Goal: Navigation & Orientation: Find specific page/section

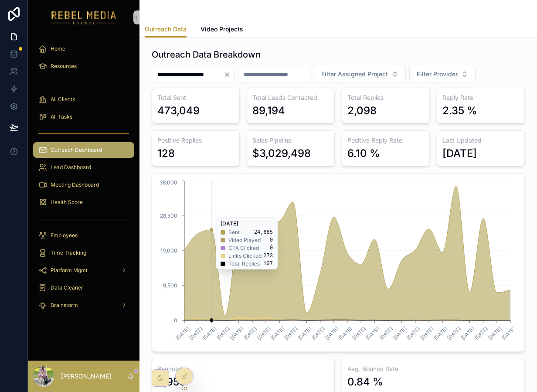
scroll to position [9, 0]
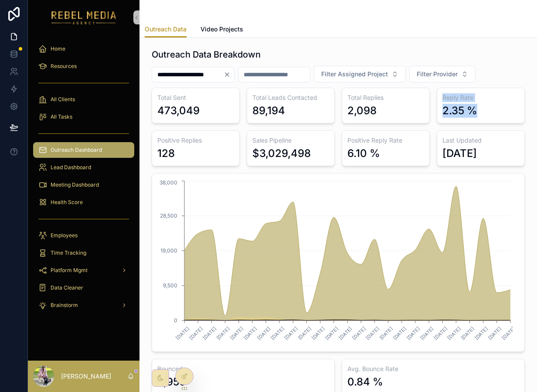
drag, startPoint x: 473, startPoint y: 109, endPoint x: 435, endPoint y: 95, distance: 40.3
click at [437, 95] on div "Reply Rate 2.35 %" at bounding box center [481, 106] width 88 height 36
drag, startPoint x: 384, startPoint y: 157, endPoint x: 340, endPoint y: 149, distance: 44.8
click at [342, 149] on div "Positive Reply Rate 6.10 %" at bounding box center [386, 148] width 88 height 36
click at [235, 70] on div "**********" at bounding box center [193, 75] width 83 height 16
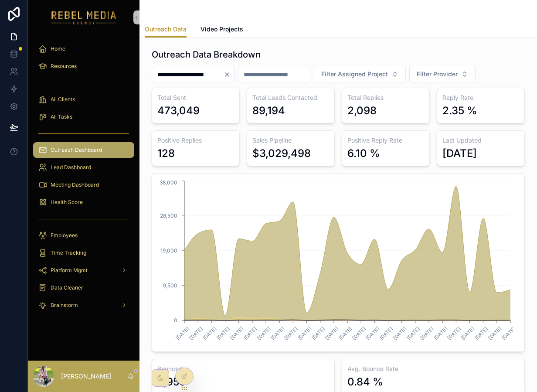
click at [231, 73] on icon "Clear" at bounding box center [227, 74] width 7 height 7
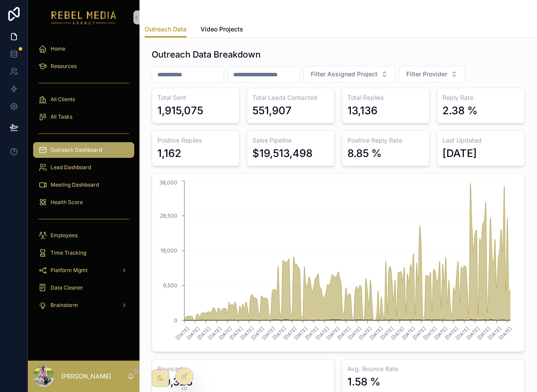
click at [508, 66] on div "Filter Assigned Project Filter Provider" at bounding box center [338, 74] width 373 height 17
click at [180, 99] on h3 "Total Sent" at bounding box center [195, 97] width 77 height 9
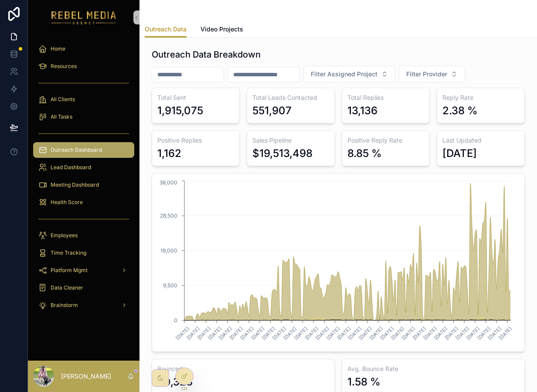
click at [177, 109] on div "1,915,075" at bounding box center [180, 111] width 46 height 14
drag, startPoint x: 320, startPoint y: 156, endPoint x: 243, endPoint y: 143, distance: 77.8
click at [243, 143] on div "Total Sent 1,915,075 Total Leads Contacted 551,907 Total Replies 13,136 Reply R…" at bounding box center [338, 241] width 373 height 307
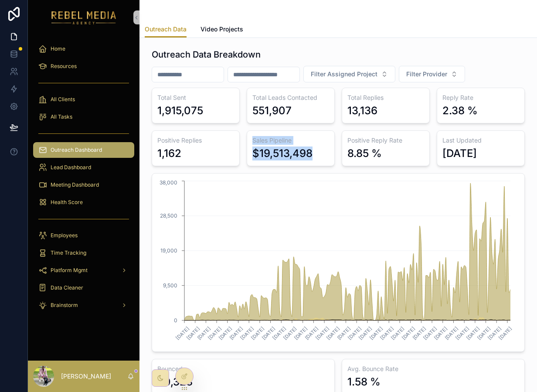
click at [279, 167] on div "Total Sent 1,915,075 Total Leads Contacted 551,907 Total Replies 13,136 Reply R…" at bounding box center [338, 241] width 373 height 307
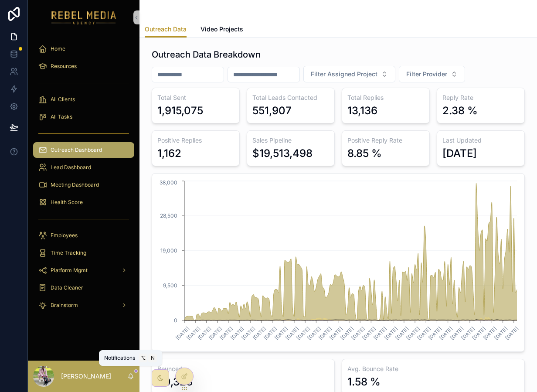
click at [129, 373] on icon "scrollable content" at bounding box center [130, 376] width 7 height 7
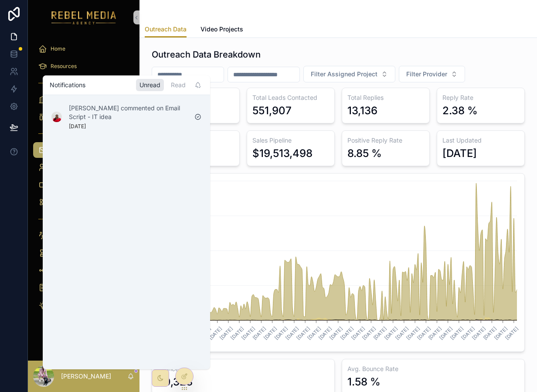
click at [129, 374] on icon "scrollable content" at bounding box center [130, 376] width 7 height 7
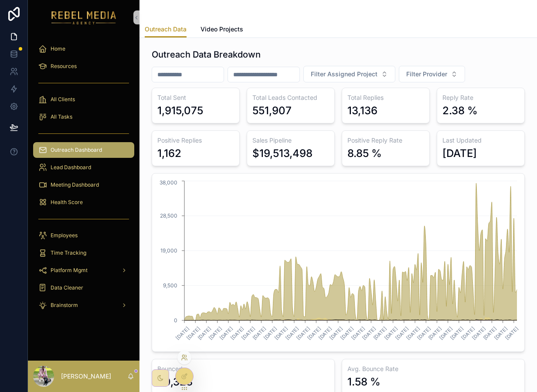
click at [184, 359] on icon at bounding box center [184, 357] width 7 height 7
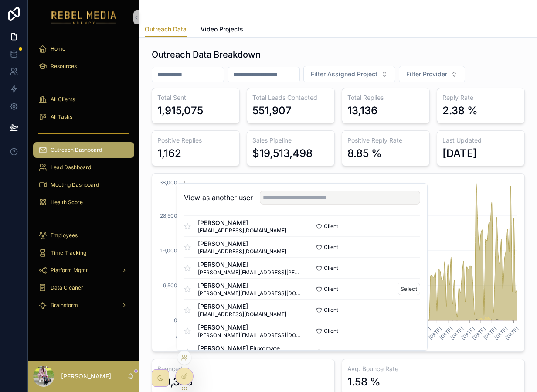
scroll to position [88, 0]
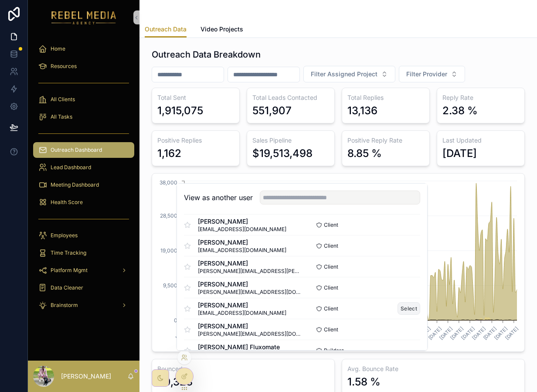
click at [405, 309] on button "Select" at bounding box center [409, 308] width 23 height 13
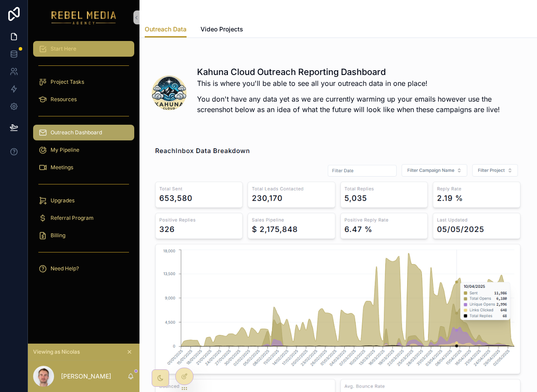
click at [79, 49] on div "Start Here" at bounding box center [83, 49] width 91 height 14
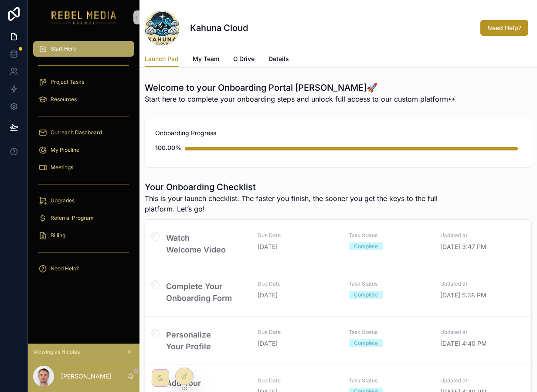
click at [211, 59] on span "My Team" at bounding box center [206, 58] width 27 height 9
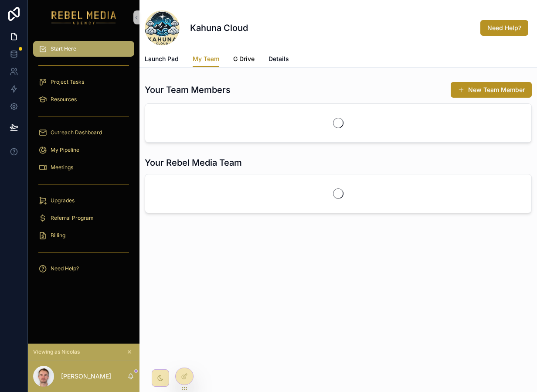
click at [251, 54] on span "G Drive" at bounding box center [243, 58] width 21 height 9
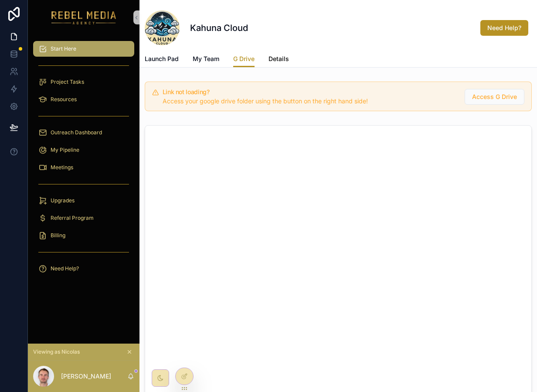
click at [275, 60] on span "Details" at bounding box center [279, 58] width 20 height 9
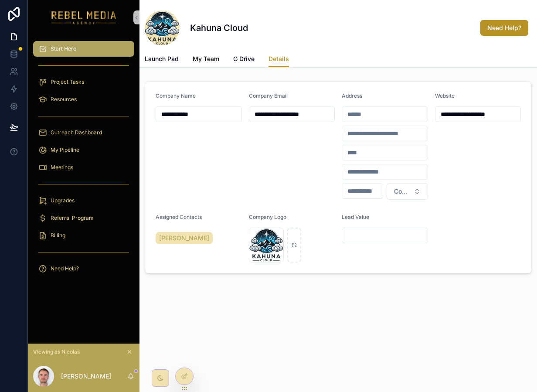
click at [211, 65] on link "My Team" at bounding box center [206, 59] width 27 height 17
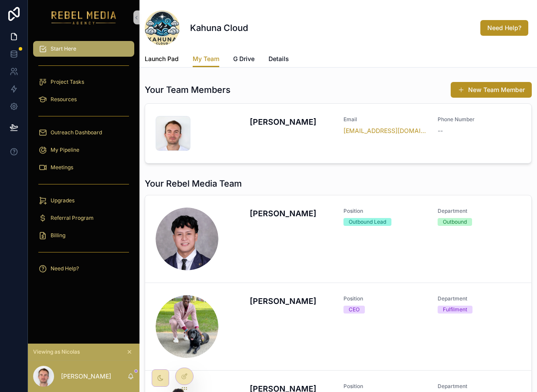
click at [160, 58] on span "Launch Pad" at bounding box center [162, 58] width 34 height 9
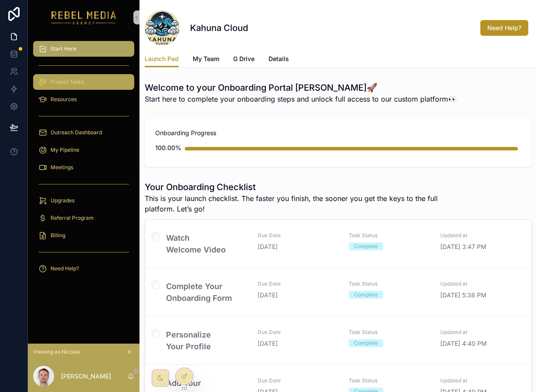
click at [88, 75] on div "Project Tasks" at bounding box center [83, 82] width 91 height 14
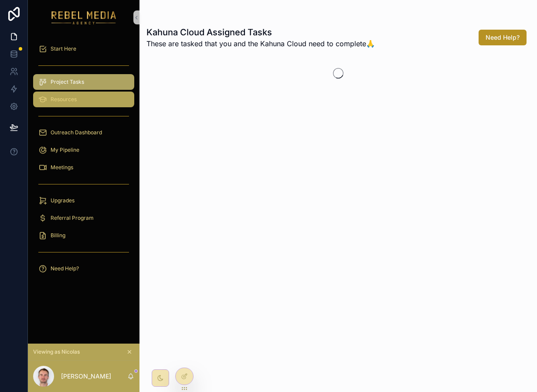
click at [107, 99] on div "Resources" at bounding box center [83, 99] width 91 height 14
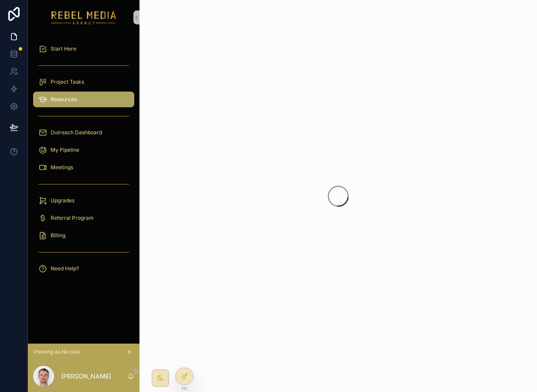
click at [107, 99] on div "Resources" at bounding box center [83, 99] width 91 height 14
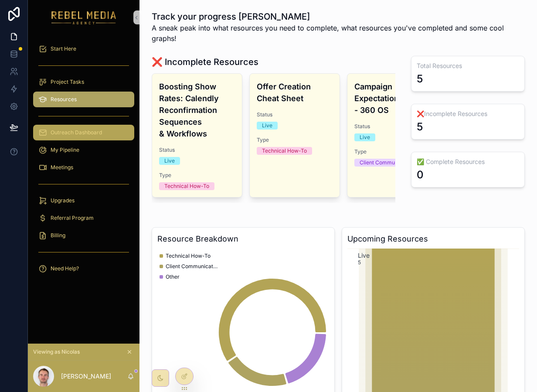
click at [72, 134] on span "Outreach Dashboard" at bounding box center [76, 132] width 51 height 7
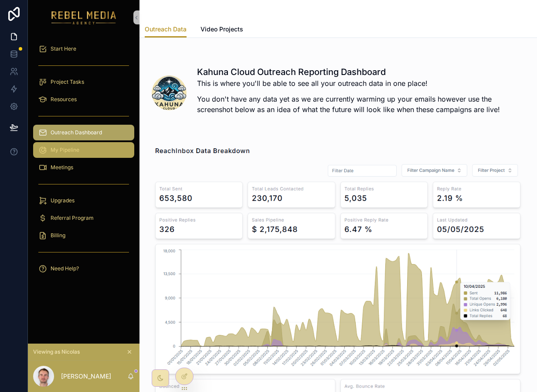
click at [78, 156] on div "My Pipeline" at bounding box center [83, 150] width 91 height 14
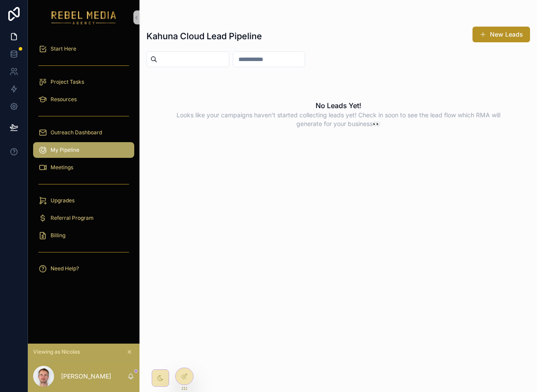
click at [64, 178] on div "scrollable content" at bounding box center [83, 184] width 101 height 14
click at [76, 163] on div "Meetings" at bounding box center [83, 167] width 91 height 14
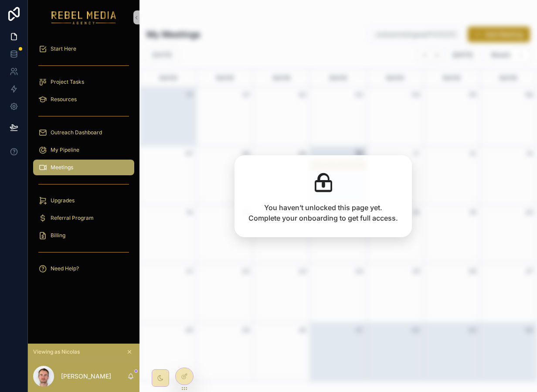
click at [128, 353] on icon "scrollable content" at bounding box center [129, 351] width 3 height 3
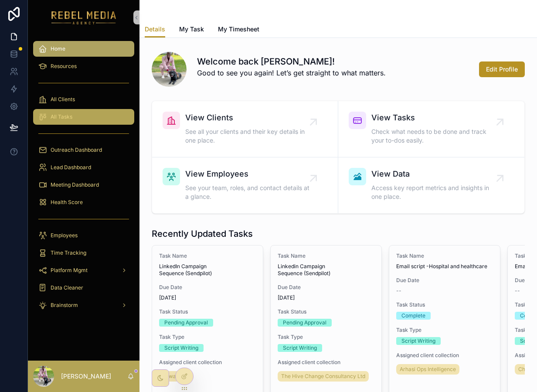
click at [81, 122] on div "All Tasks" at bounding box center [83, 117] width 91 height 14
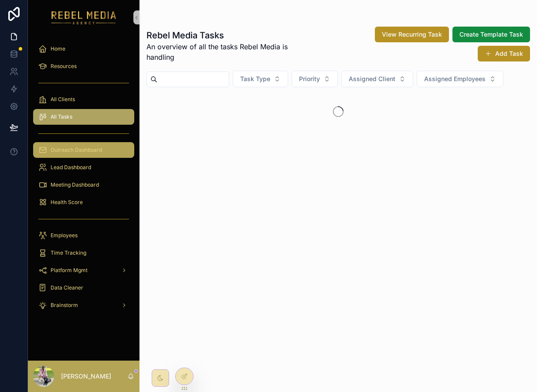
click at [92, 156] on div "Outreach Dashboard" at bounding box center [83, 150] width 91 height 14
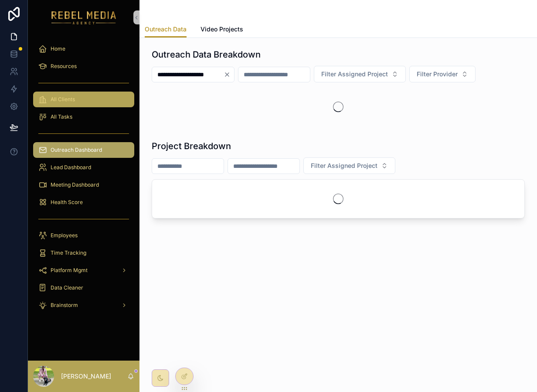
click at [68, 99] on span "All Clients" at bounding box center [63, 99] width 24 height 7
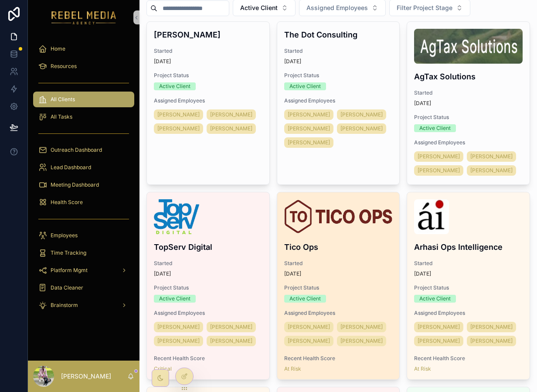
scroll to position [57, 0]
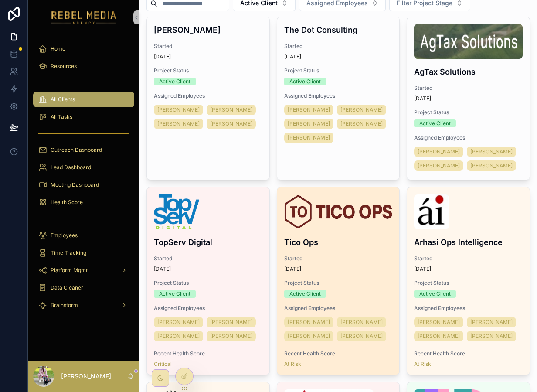
click at [336, 249] on div "Tico Ops Started 1 month ago Project Status Active Client Assigned Employees Ja…" at bounding box center [338, 280] width 122 height 187
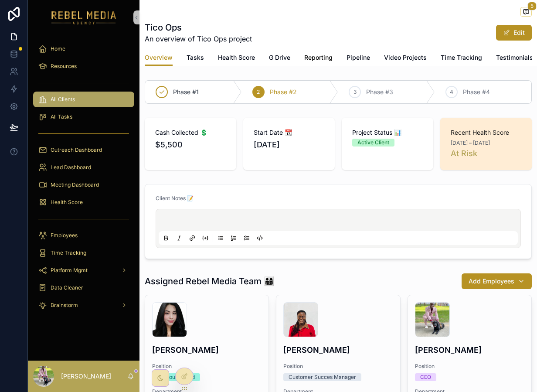
click at [319, 58] on span "Reporting" at bounding box center [318, 57] width 28 height 9
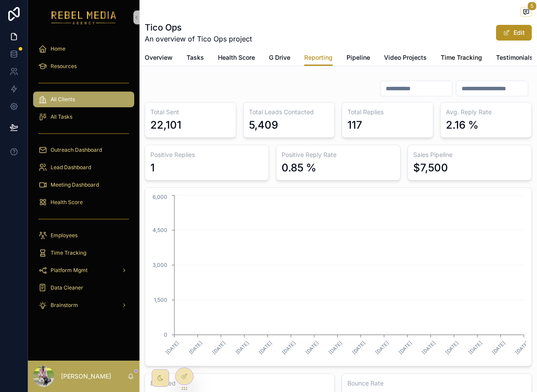
click at [458, 58] on span "Time Tracking" at bounding box center [461, 57] width 41 height 9
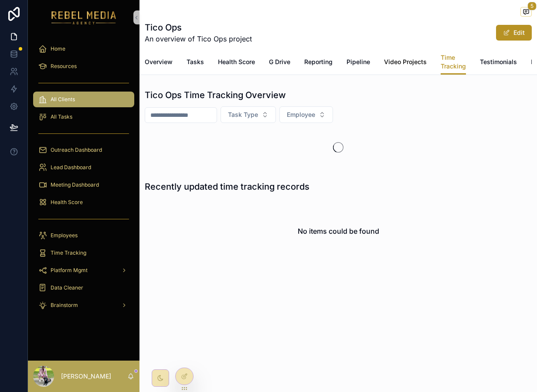
click at [406, 61] on span "Video Projects" at bounding box center [405, 62] width 43 height 9
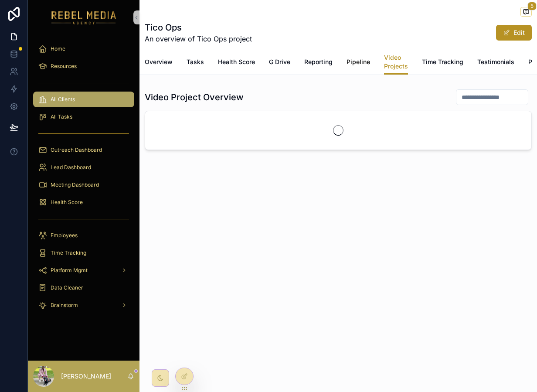
click at [360, 64] on span "Pipeline" at bounding box center [359, 62] width 24 height 9
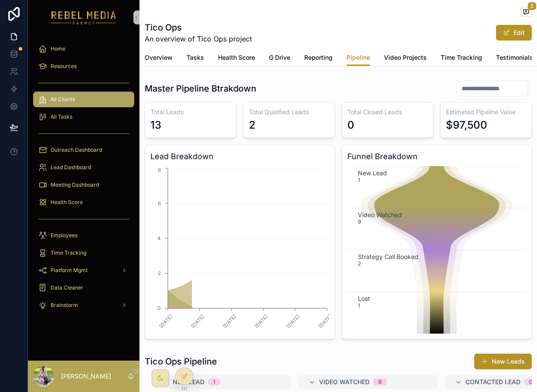
click at [401, 59] on span "Video Projects" at bounding box center [405, 57] width 43 height 9
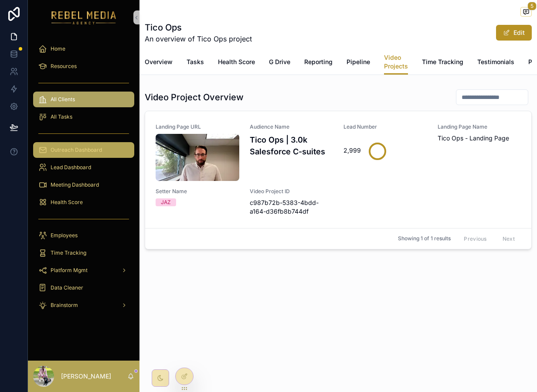
click at [96, 150] on span "Outreach Dashboard" at bounding box center [76, 149] width 51 height 7
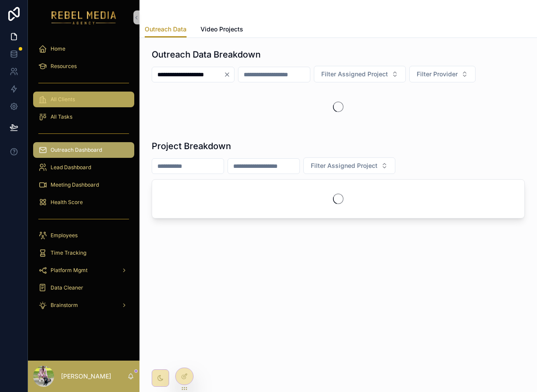
click at [82, 104] on div "All Clients" at bounding box center [83, 99] width 91 height 14
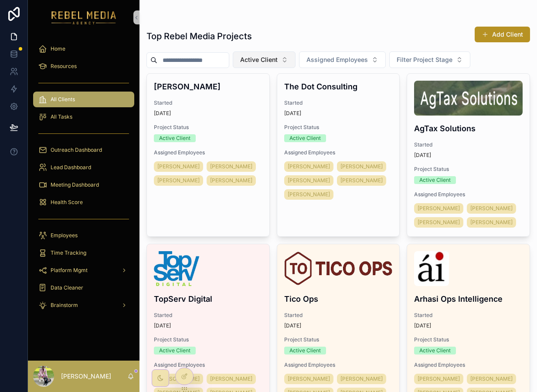
click at [275, 61] on span "Active Client" at bounding box center [258, 59] width 37 height 9
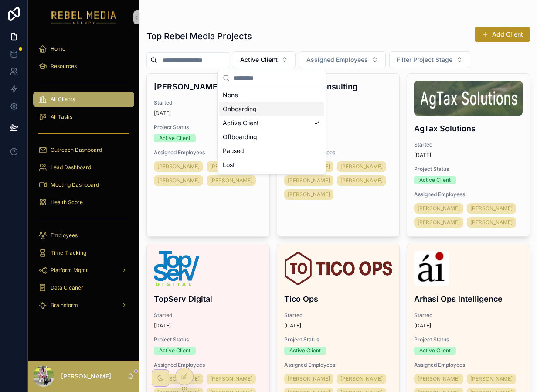
drag, startPoint x: 271, startPoint y: 116, endPoint x: 268, endPoint y: 111, distance: 5.7
click at [268, 111] on div "None Onboarding Active Client Offboarding Paused Lost" at bounding box center [271, 130] width 105 height 84
click at [268, 111] on div "Onboarding" at bounding box center [271, 109] width 105 height 14
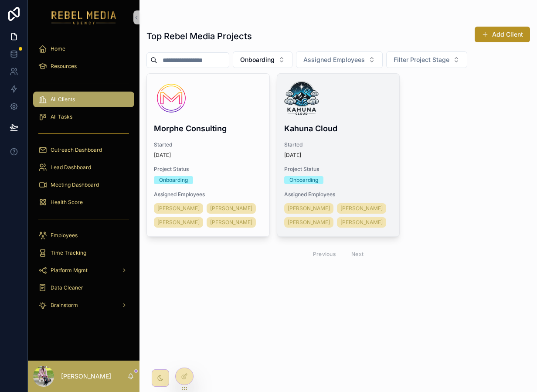
click at [370, 137] on div "Kahuna Cloud Started 22 days ago Project Status Onboarding Assigned Employees M…" at bounding box center [338, 155] width 122 height 163
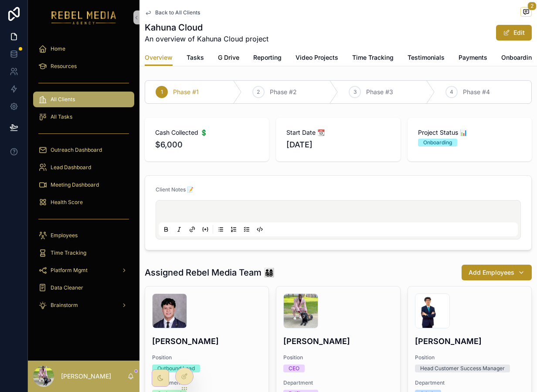
click at [218, 57] on span "G Drive" at bounding box center [228, 57] width 21 height 9
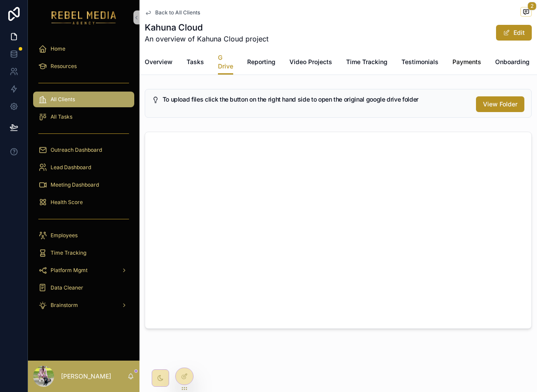
click at [468, 65] on span "Payments" at bounding box center [466, 62] width 29 height 9
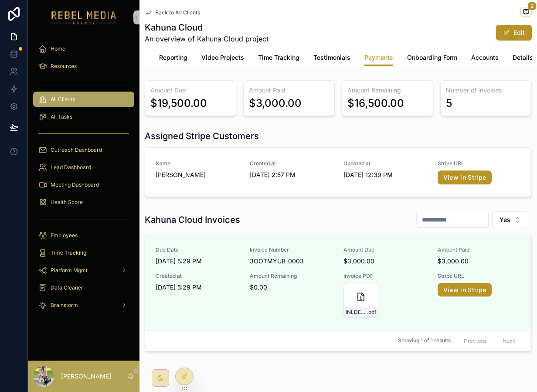
click at [435, 54] on span "Onboarding Form" at bounding box center [432, 57] width 50 height 9
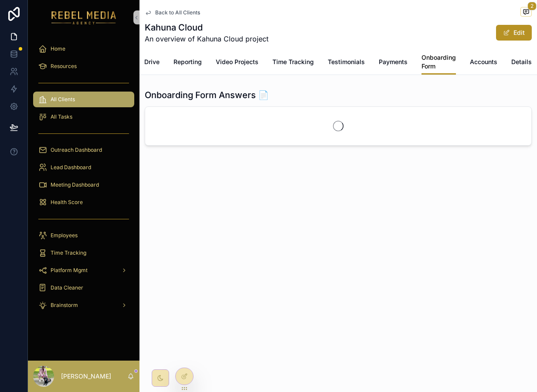
scroll to position [0, 78]
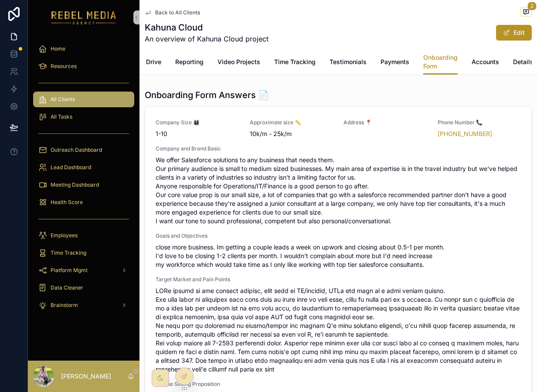
click at [483, 66] on span "Accounts" at bounding box center [485, 62] width 27 height 9
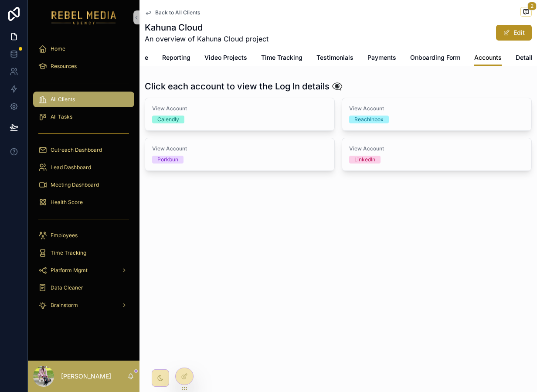
scroll to position [0, 94]
click at [510, 54] on div "Overview Tasks G Drive Reporting Video Projects Time Tracking Testimonials Paym…" at bounding box center [338, 57] width 387 height 17
click at [335, 58] on span "Testimonials" at bounding box center [331, 57] width 37 height 9
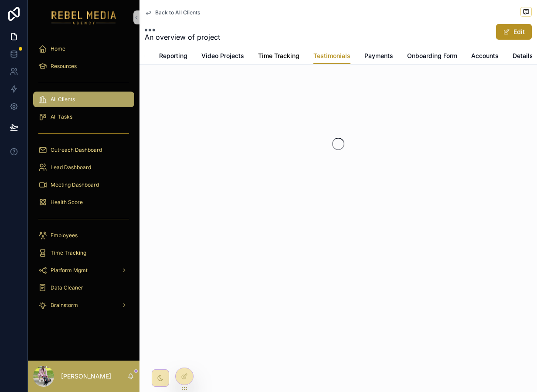
click at [280, 54] on span "Time Tracking" at bounding box center [278, 55] width 41 height 9
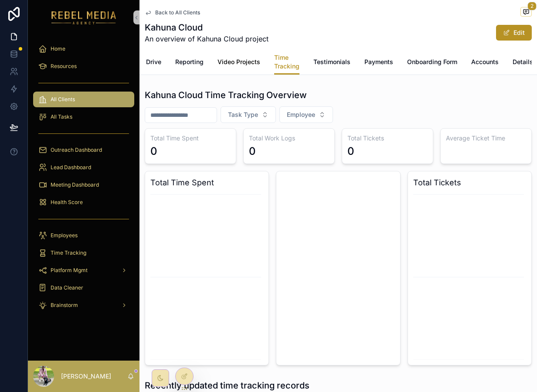
click at [238, 65] on span "Video Projects" at bounding box center [239, 62] width 43 height 9
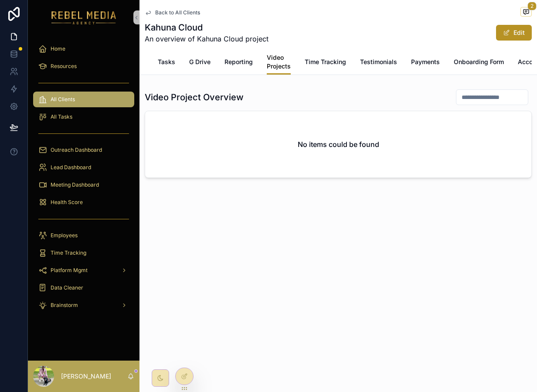
scroll to position [0, 26]
click at [246, 58] on span "Reporting" at bounding box center [242, 62] width 28 height 9
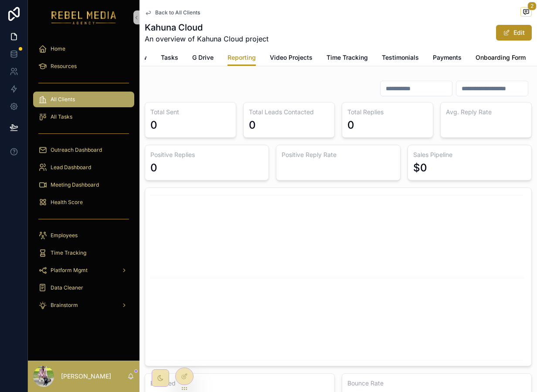
click at [491, 58] on span "Onboarding Form" at bounding box center [501, 57] width 50 height 9
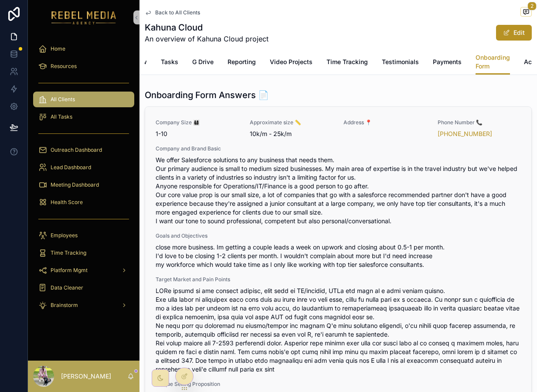
click at [202, 173] on span "We offer Salesforce solutions to any business that needs them. Our primary audi…" at bounding box center [338, 191] width 365 height 70
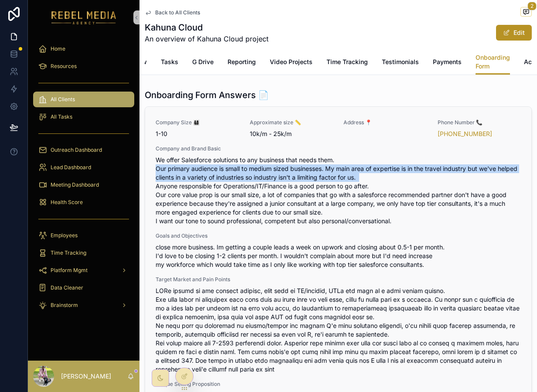
click at [202, 173] on span "We offer Salesforce solutions to any business that needs them. Our primary audi…" at bounding box center [338, 191] width 365 height 70
click at [228, 168] on span "We offer Salesforce solutions to any business that needs them. Our primary audi…" at bounding box center [338, 191] width 365 height 70
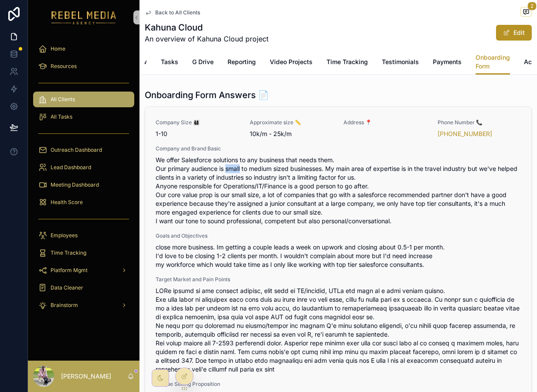
click at [228, 168] on span "We offer Salesforce solutions to any business that needs them. Our primary audi…" at bounding box center [338, 191] width 365 height 70
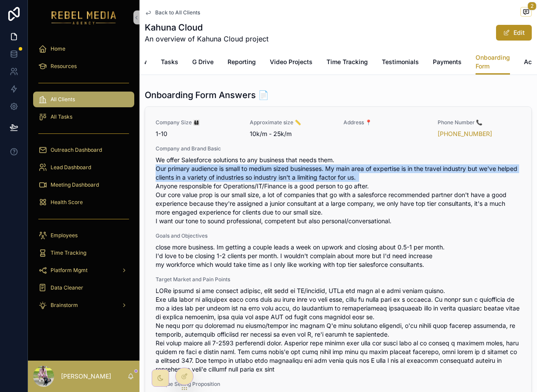
click at [228, 168] on span "We offer Salesforce solutions to any business that needs them. Our primary audi…" at bounding box center [338, 191] width 365 height 70
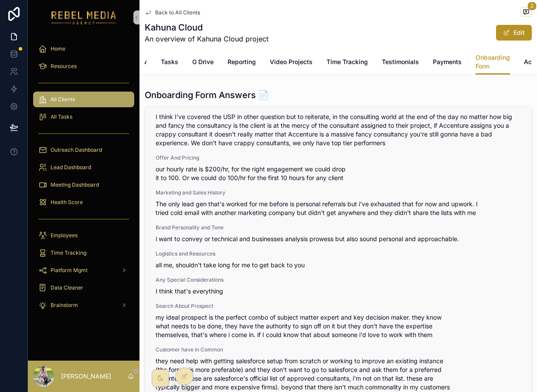
scroll to position [94, 0]
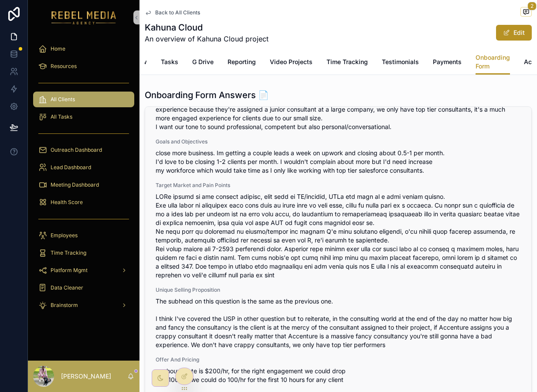
click at [228, 170] on span "close more business. Im getting a couple leads a week on upwork and closing abo…" at bounding box center [338, 162] width 365 height 26
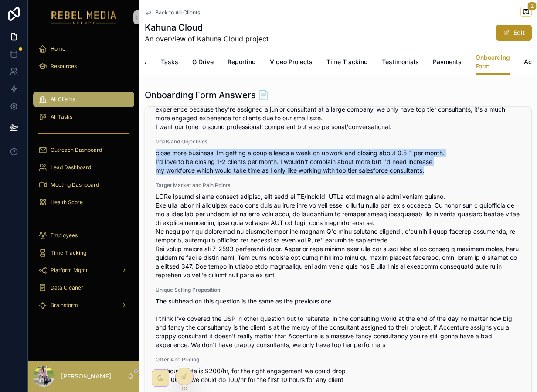
click at [228, 170] on span "close more business. Im getting a couple leads a week on upwork and closing abo…" at bounding box center [338, 162] width 365 height 26
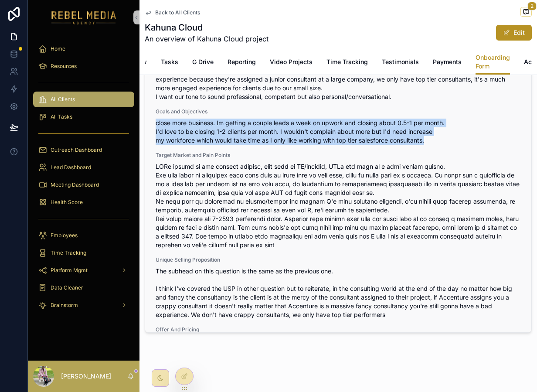
scroll to position [0, 0]
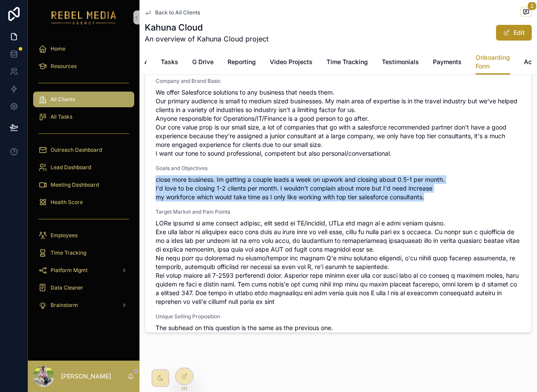
click at [166, 64] on span "Tasks" at bounding box center [169, 62] width 17 height 9
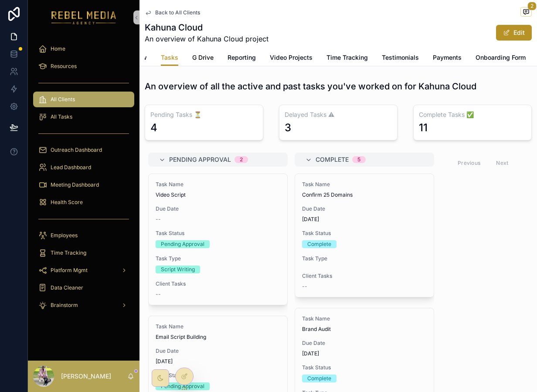
click at [200, 52] on link "G Drive" at bounding box center [202, 58] width 21 height 17
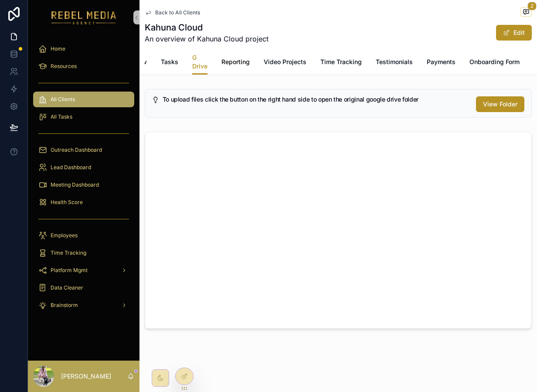
click at [240, 62] on span "Reporting" at bounding box center [235, 62] width 28 height 9
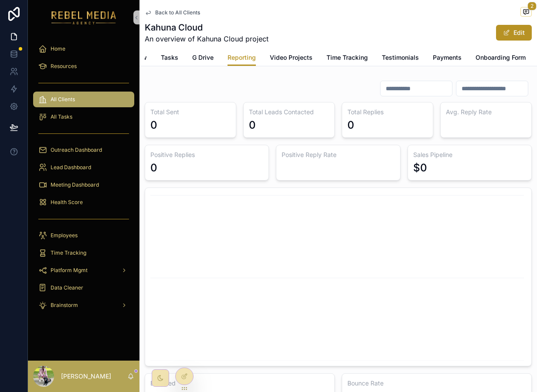
click at [191, 62] on div "Overview Tasks G Drive Reporting Video Projects Time Tracking Testimonials Paym…" at bounding box center [338, 57] width 387 height 17
click at [189, 63] on div "Overview Tasks G Drive Reporting Video Projects Time Tracking Testimonials Paym…" at bounding box center [338, 57] width 387 height 17
click at [201, 61] on span "G Drive" at bounding box center [202, 57] width 21 height 9
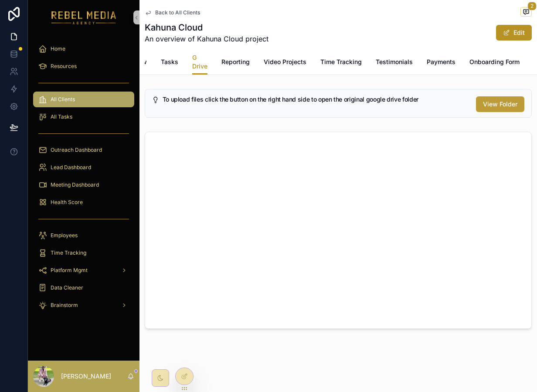
click at [494, 108] on span "View Folder" at bounding box center [500, 104] width 34 height 9
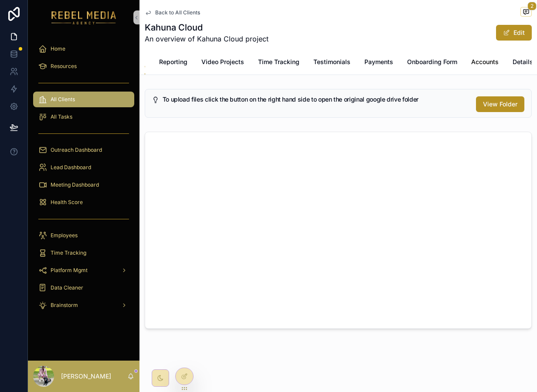
click at [490, 62] on span "Accounts" at bounding box center [484, 62] width 27 height 9
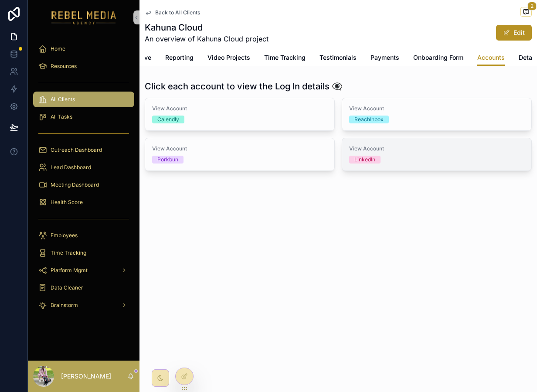
click at [405, 143] on div "View Account LinkedIn" at bounding box center [436, 154] width 189 height 32
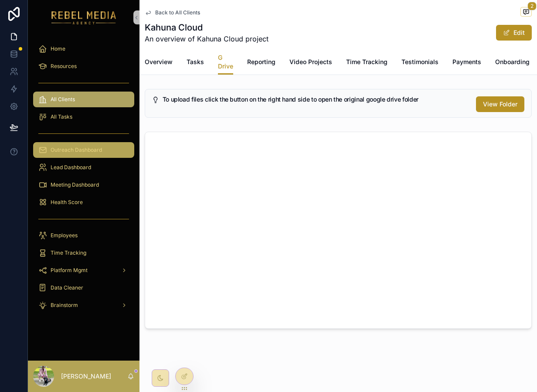
click at [90, 144] on div "Outreach Dashboard" at bounding box center [83, 150] width 91 height 14
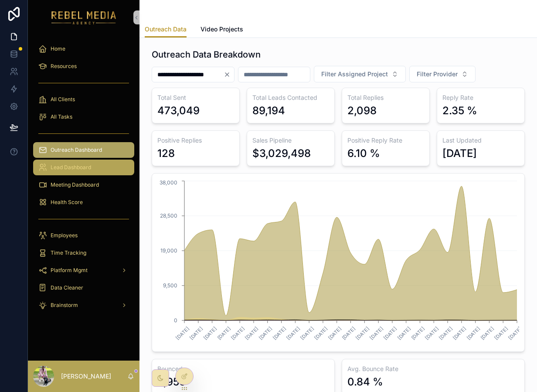
click at [87, 165] on span "Lead Dashboard" at bounding box center [71, 167] width 41 height 7
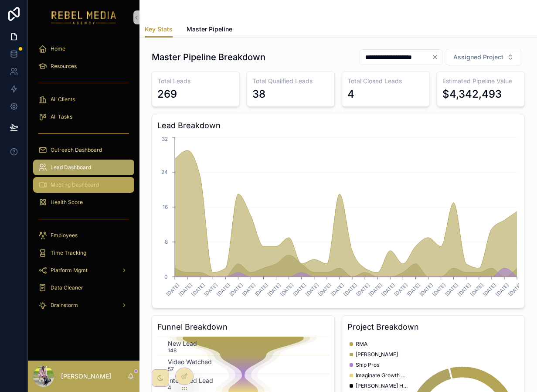
click at [61, 183] on span "Meeting Dashboard" at bounding box center [75, 184] width 48 height 7
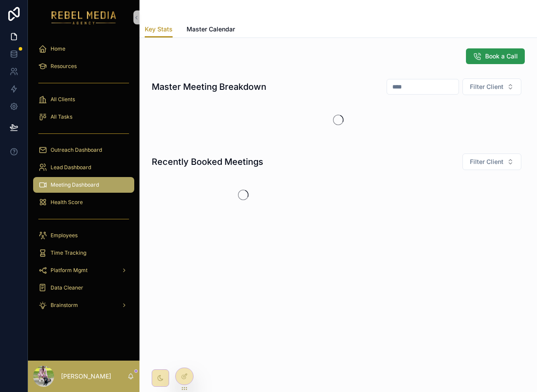
click at [494, 54] on span "Book a Call" at bounding box center [501, 56] width 33 height 9
